Goal: Task Accomplishment & Management: Use online tool/utility

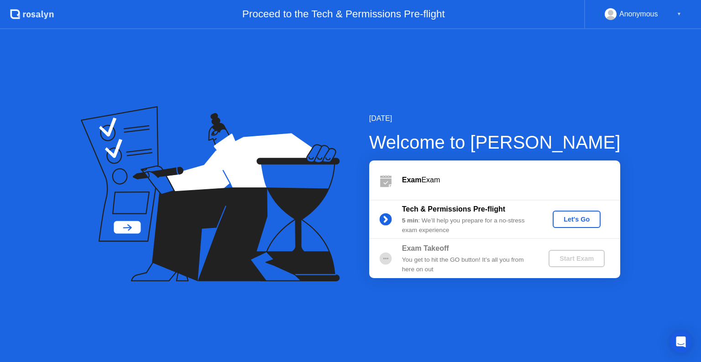
click at [564, 221] on div "Let's Go" at bounding box center [576, 219] width 41 height 7
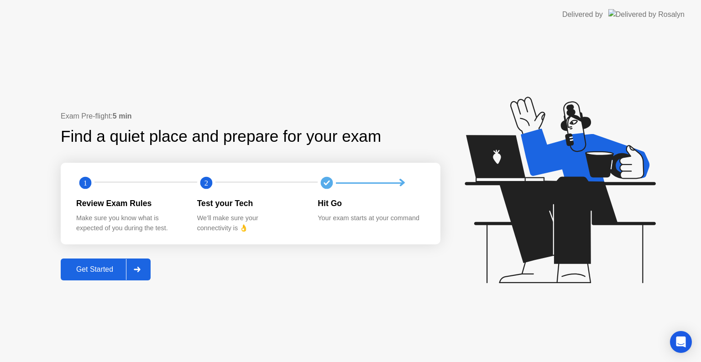
click at [147, 276] on div at bounding box center [137, 269] width 22 height 21
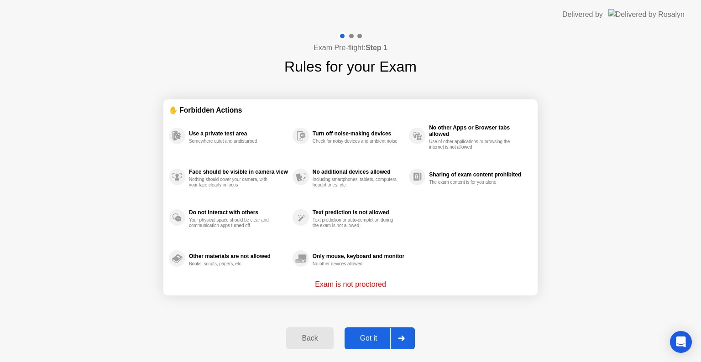
click at [373, 341] on div "Got it" at bounding box center [368, 339] width 43 height 8
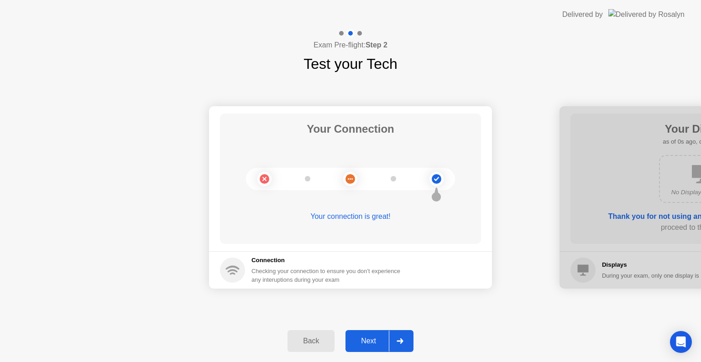
click at [372, 343] on div "Next" at bounding box center [368, 341] width 41 height 8
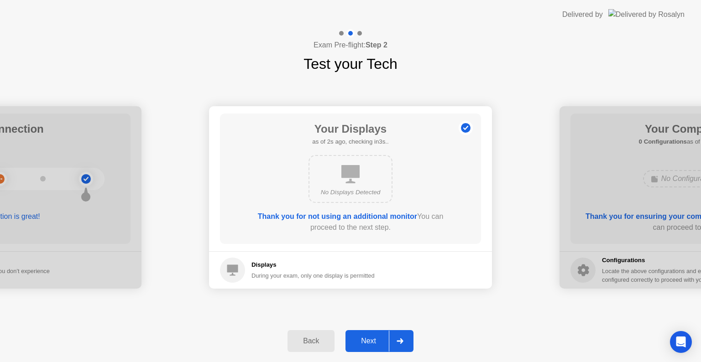
click at [335, 307] on div "Your Connection Your connection is great! Connection Checking your connection t…" at bounding box center [350, 198] width 701 height 246
click at [374, 341] on div "Next" at bounding box center [368, 341] width 41 height 8
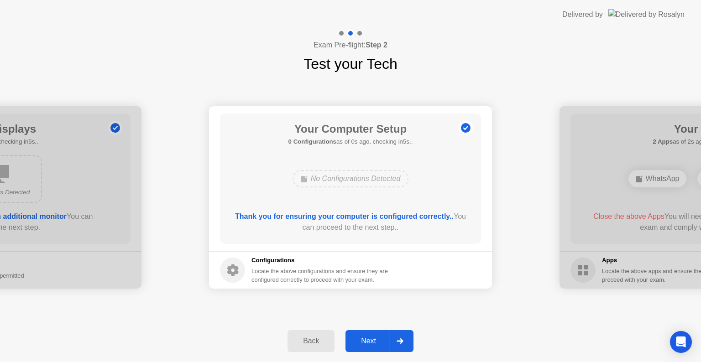
click at [374, 342] on div "Next" at bounding box center [368, 341] width 41 height 8
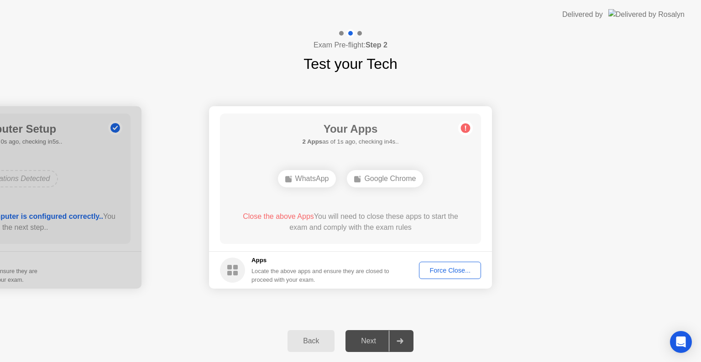
click at [447, 271] on div "Force Close..." at bounding box center [450, 270] width 56 height 7
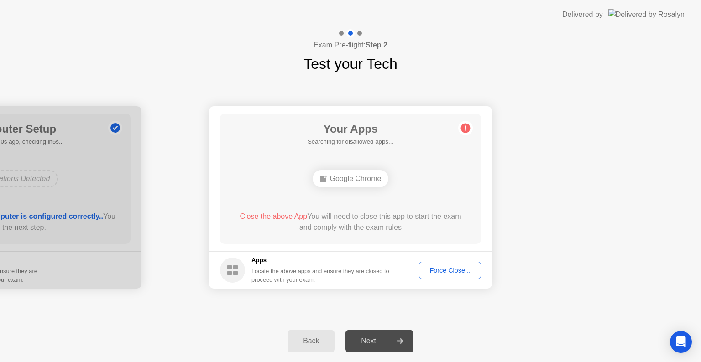
click at [465, 269] on div "Force Close..." at bounding box center [450, 270] width 56 height 7
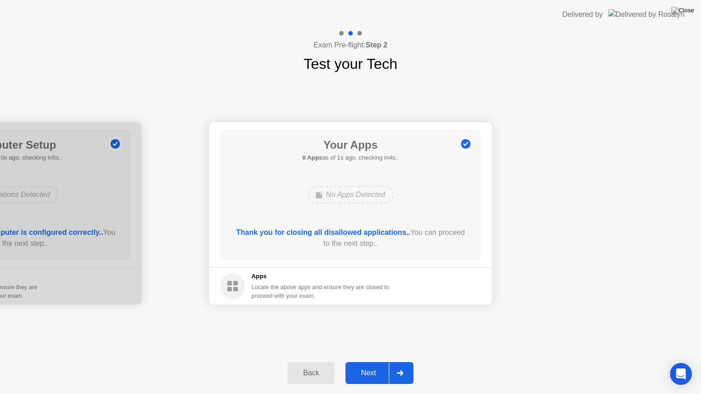
click at [374, 362] on div "Next" at bounding box center [368, 373] width 41 height 8
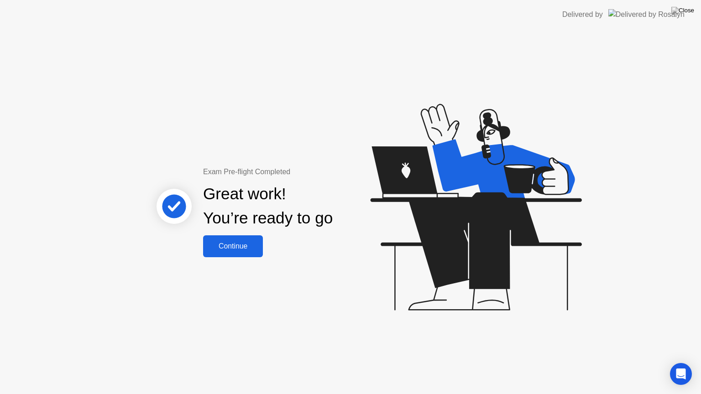
click at [245, 251] on div "Continue" at bounding box center [233, 246] width 54 height 8
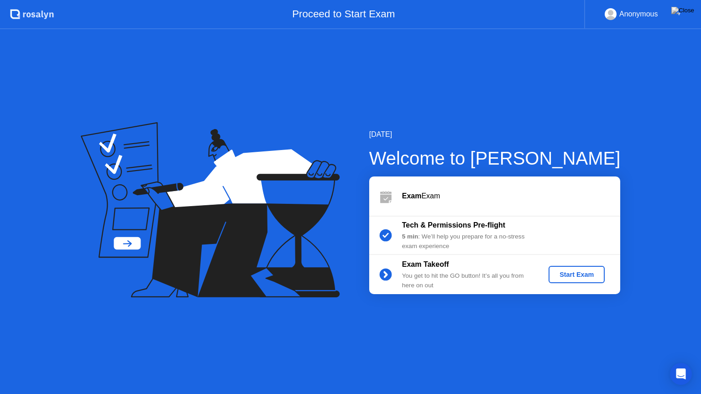
click at [573, 278] on div "Start Exam" at bounding box center [576, 274] width 49 height 7
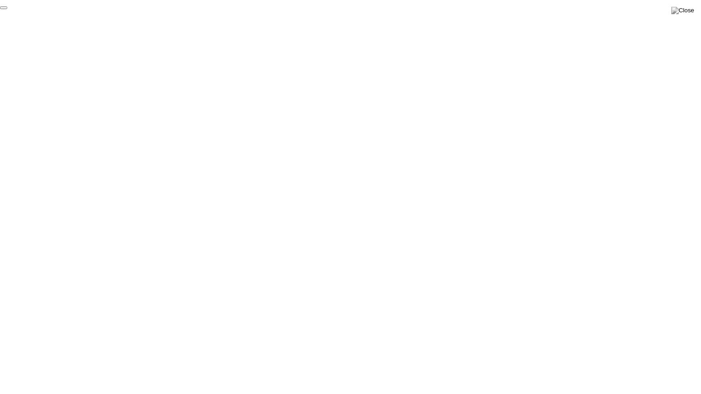
click div "End Proctoring Session"
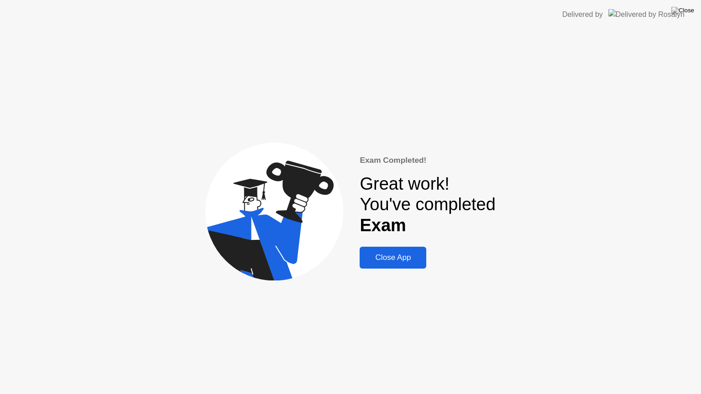
click at [405, 262] on div "Close App" at bounding box center [392, 257] width 61 height 9
